Goal: Navigation & Orientation: Find specific page/section

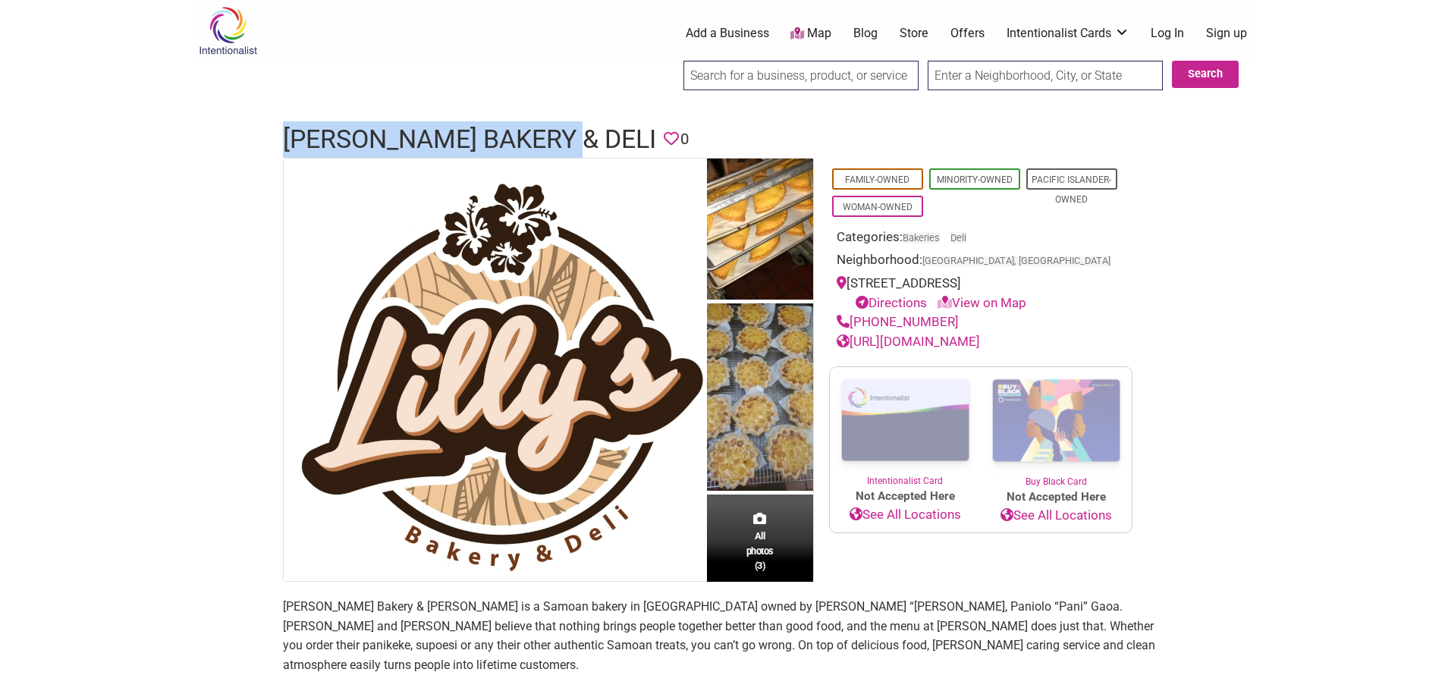
drag, startPoint x: 545, startPoint y: 140, endPoint x: 277, endPoint y: 140, distance: 268.5
click at [277, 140] on div "[PERSON_NAME] Bakery & Deli Favorite 0" at bounding box center [723, 139] width 910 height 36
copy h1 "[PERSON_NAME] Bakery & Deli"
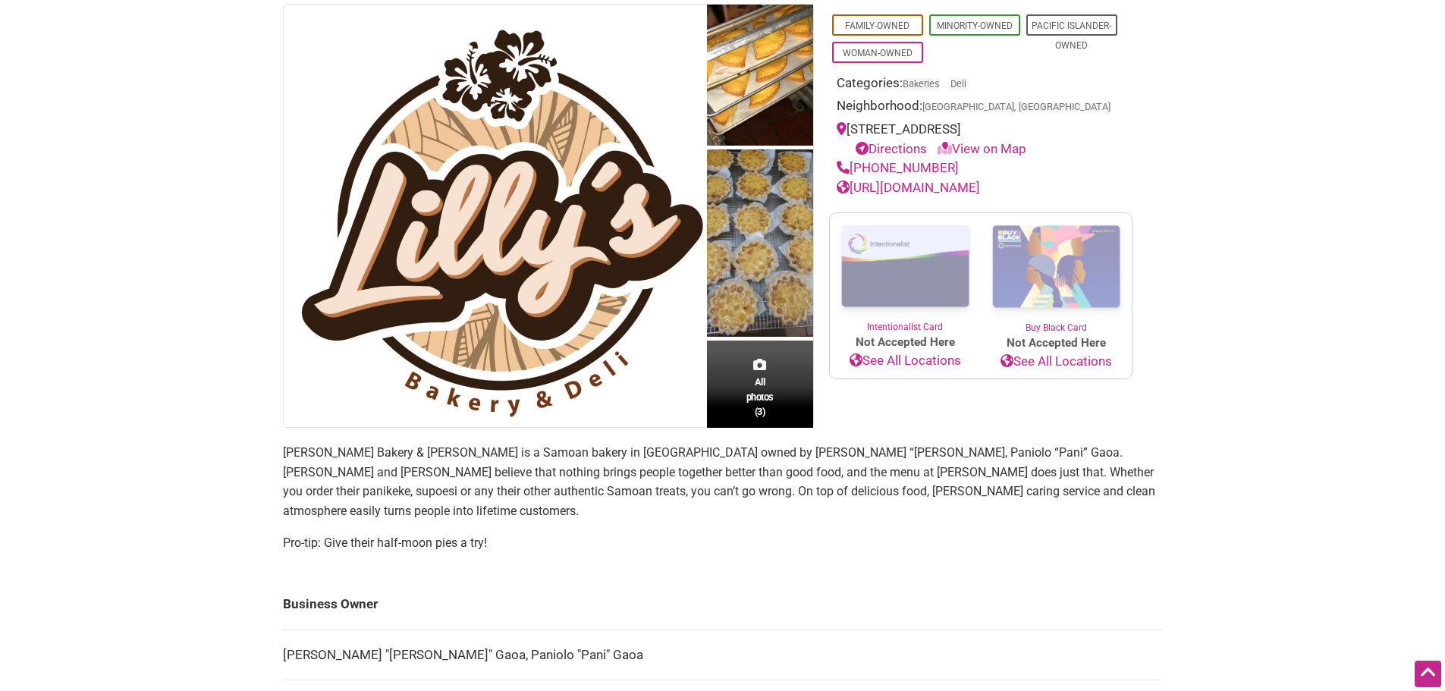
scroll to position [152, 0]
